Goal: Information Seeking & Learning: Find specific fact

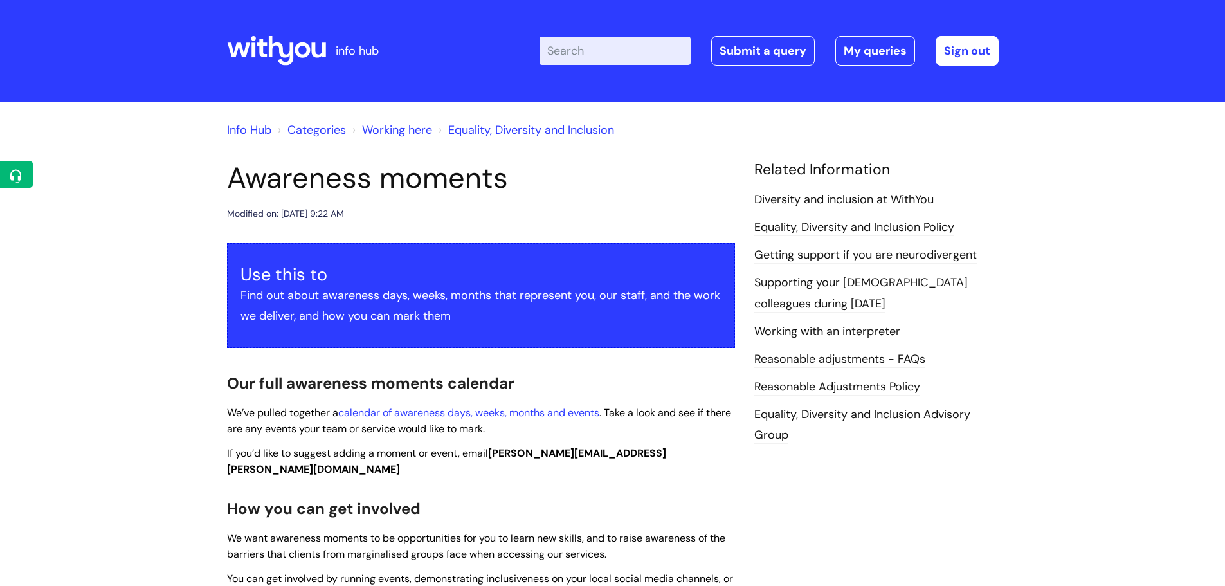
click at [641, 45] on input "Enter your search term here..." at bounding box center [615, 51] width 151 height 28
click at [603, 36] on div "Enter your search term here... Search Submit a query My queries Welcome [PERSON…" at bounding box center [769, 51] width 459 height 30
click at [605, 47] on input "Enter your search term here..." at bounding box center [615, 51] width 151 height 28
type input "alternate"
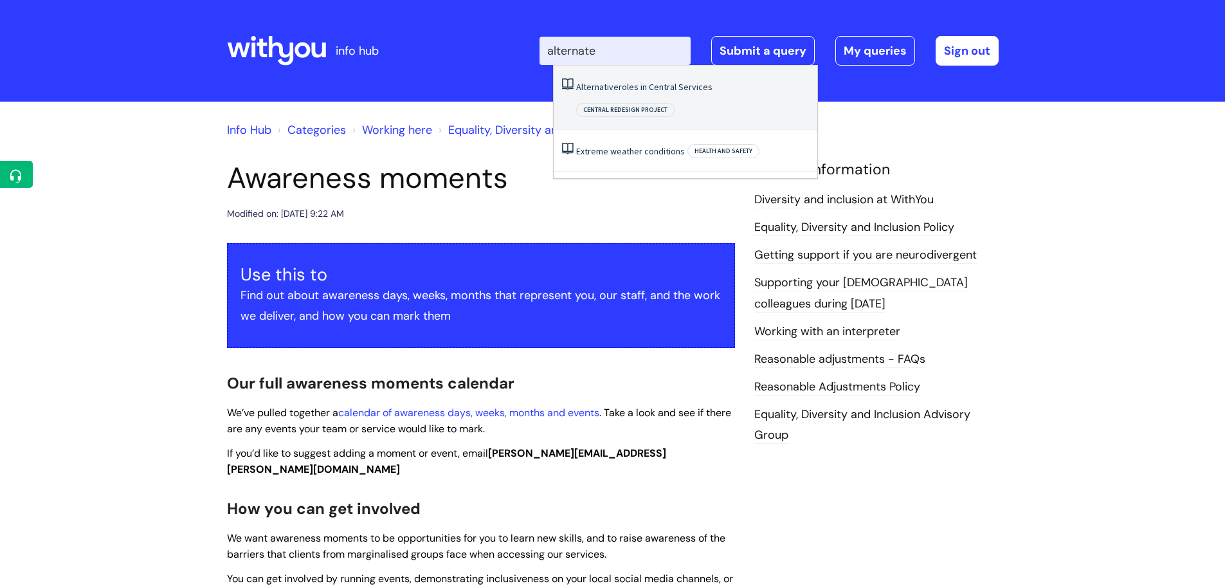
click at [593, 89] on span "Alternative" at bounding box center [597, 87] width 42 height 12
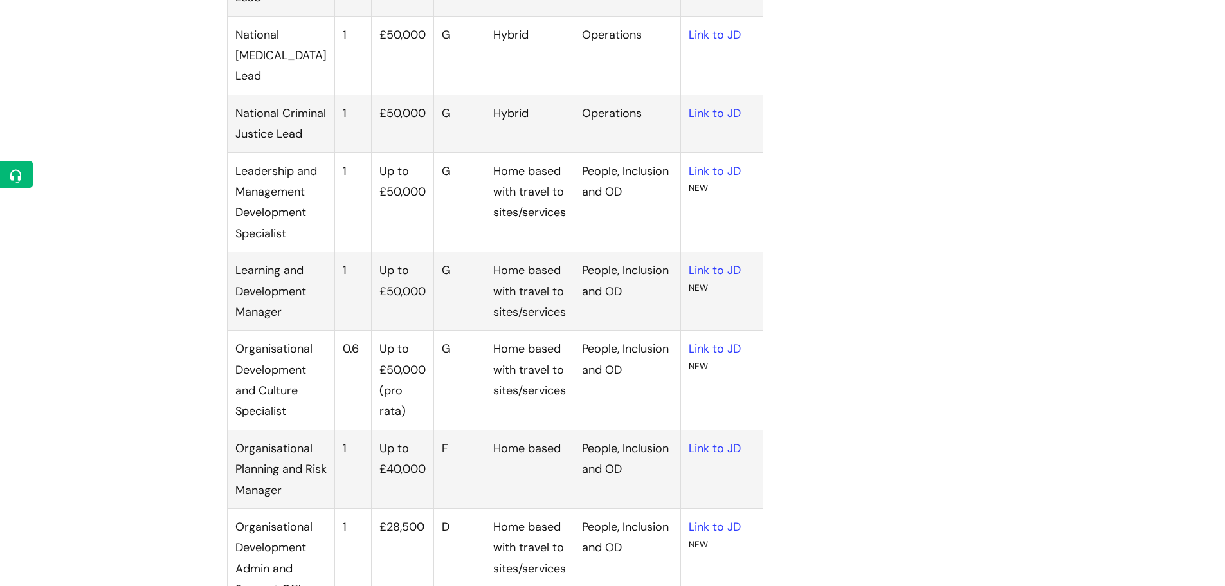
scroll to position [1287, 0]
